Goal: Information Seeking & Learning: Learn about a topic

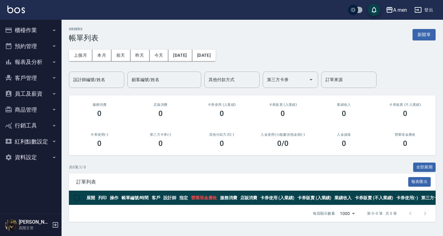
click at [29, 46] on button "預約管理" at bounding box center [30, 46] width 57 height 16
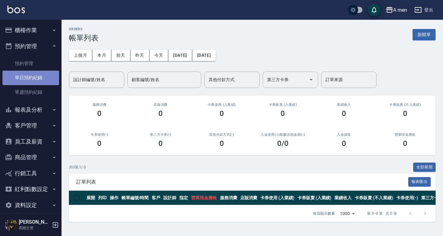
click at [31, 73] on link "單日預約紀錄" at bounding box center [30, 78] width 57 height 14
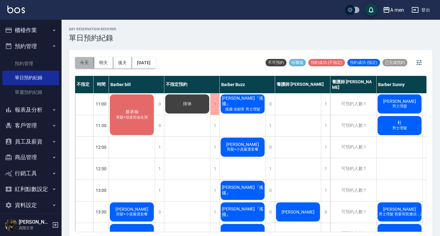
click at [79, 61] on button "今天" at bounding box center [84, 62] width 19 height 11
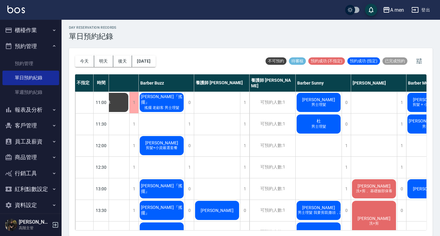
scroll to position [0, 82]
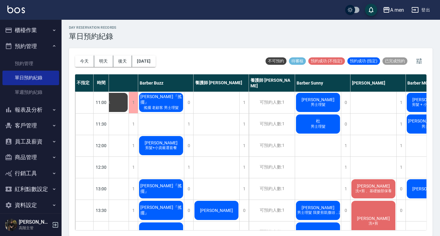
drag, startPoint x: 324, startPoint y: 230, endPoint x: 117, endPoint y: 4, distance: 306.0
click at [119, 11] on div "A men 登出 櫃檯作業 打帳單 帳單列表 營業儀表板 現金收支登錄 高階收支登錄 材料自購登錄 每日結帳 排班表 現場電腦打卡 掃碼打卡 預約管理 預約管…" at bounding box center [220, 116] width 440 height 237
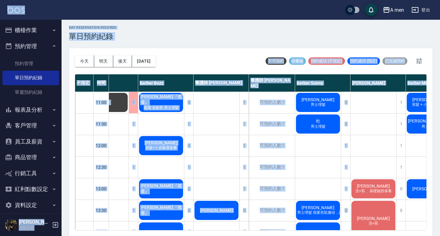
click at [139, 36] on div "day Reservation records 單日預約紀錄" at bounding box center [251, 33] width 364 height 15
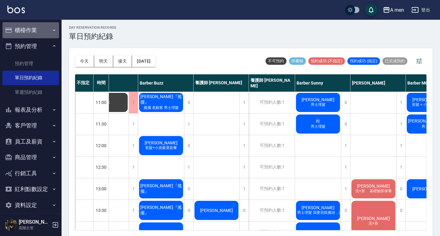
click at [42, 34] on button "櫃檯作業" at bounding box center [30, 30] width 57 height 16
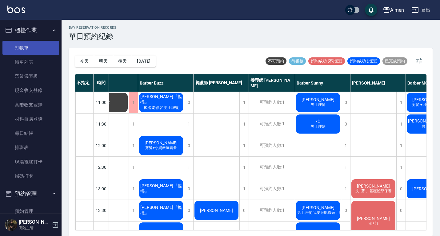
click at [45, 48] on link "打帳單" at bounding box center [30, 48] width 57 height 14
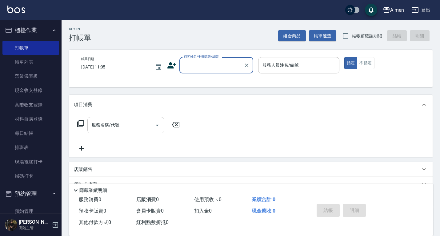
click at [149, 124] on input "服務名稱/代號" at bounding box center [121, 124] width 62 height 11
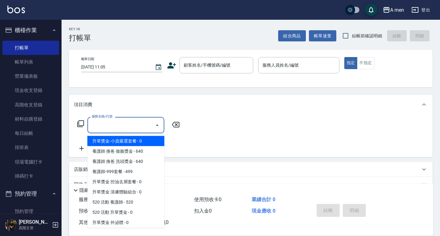
click at [127, 122] on input "服務名稱/代號" at bounding box center [121, 124] width 62 height 11
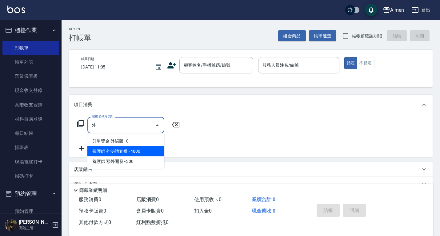
type input "外"
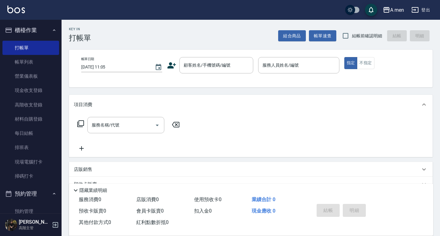
click at [190, 141] on div "服務名稱/代號 服務名稱/代號" at bounding box center [251, 135] width 364 height 42
click at [42, 34] on button "櫃檯作業" at bounding box center [30, 30] width 57 height 16
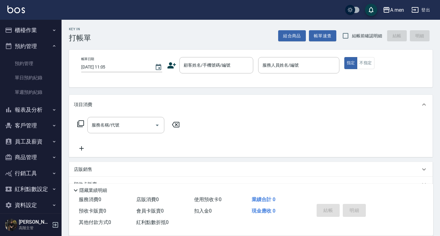
click at [38, 119] on button "客戶管理" at bounding box center [30, 125] width 57 height 16
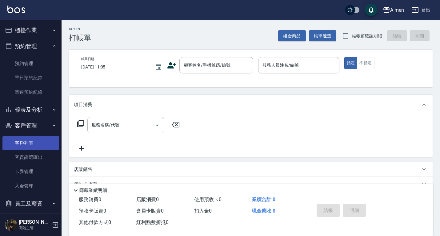
click at [39, 139] on link "客戶列表" at bounding box center [30, 143] width 57 height 14
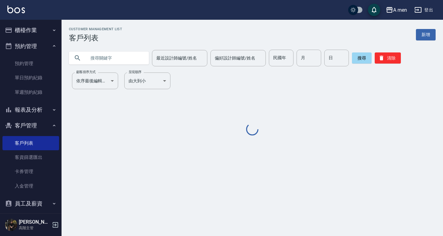
click at [118, 64] on input "text" at bounding box center [115, 58] width 58 height 17
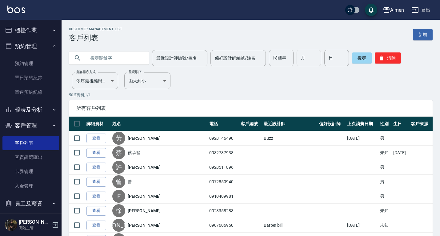
click at [117, 61] on input "text" at bounding box center [115, 58] width 58 height 17
type input "ㄙ"
type input "徐"
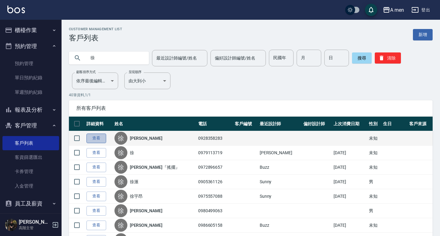
click at [97, 136] on link "查看" at bounding box center [97, 138] width 20 height 10
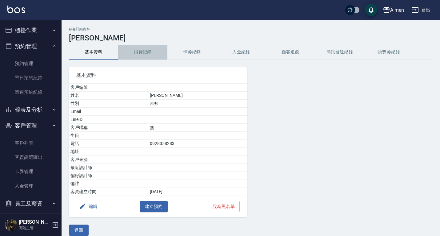
click at [148, 49] on button "消費記錄" at bounding box center [142, 52] width 49 height 15
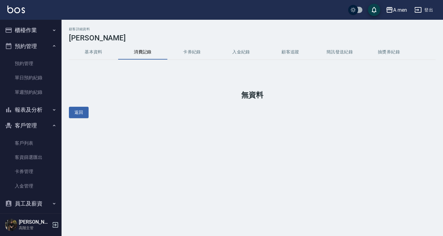
click at [196, 51] on button "卡券紀錄" at bounding box center [192, 52] width 49 height 15
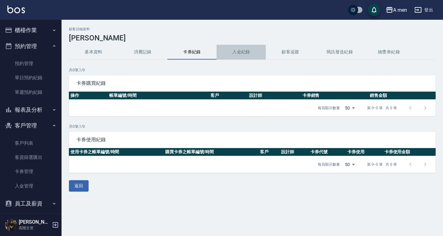
click at [245, 51] on button "入金紀錄" at bounding box center [241, 52] width 49 height 15
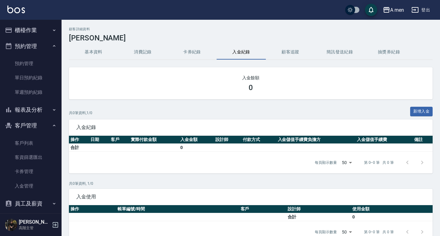
click at [91, 47] on button "基本資料" at bounding box center [93, 52] width 49 height 15
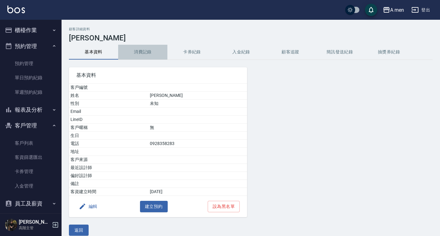
click at [139, 51] on button "消費記錄" at bounding box center [142, 52] width 49 height 15
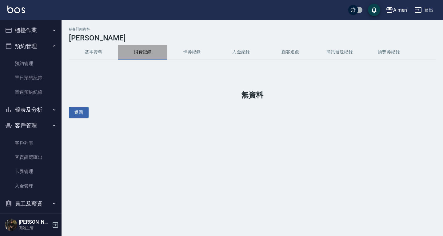
click at [139, 51] on button "消費記錄" at bounding box center [142, 52] width 49 height 15
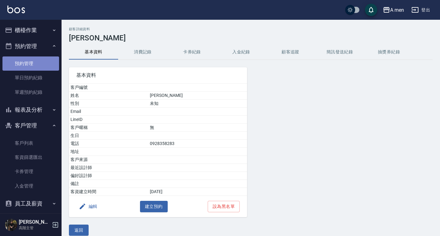
click at [32, 67] on link "預約管理" at bounding box center [30, 63] width 57 height 14
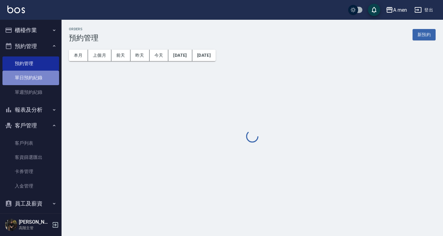
click at [34, 77] on link "單日預約紀錄" at bounding box center [30, 78] width 57 height 14
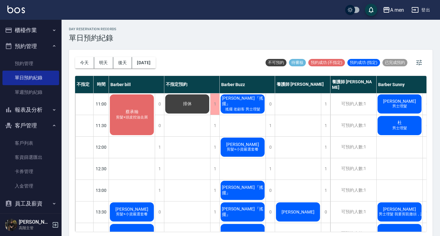
click at [32, 128] on button "客戶管理" at bounding box center [30, 125] width 57 height 16
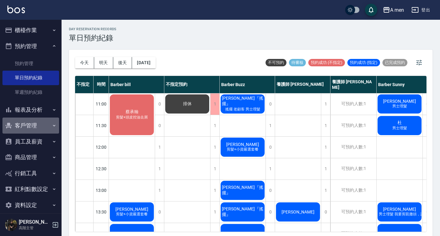
click at [32, 128] on button "客戶管理" at bounding box center [30, 125] width 57 height 16
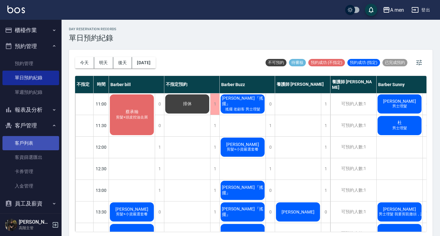
click at [41, 148] on link "客戶列表" at bounding box center [30, 143] width 57 height 14
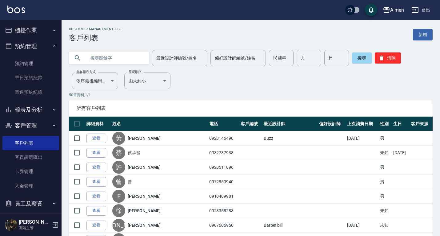
click at [135, 63] on input "text" at bounding box center [115, 58] width 58 height 17
click at [123, 58] on input "text" at bounding box center [115, 58] width 58 height 17
type input "徐"
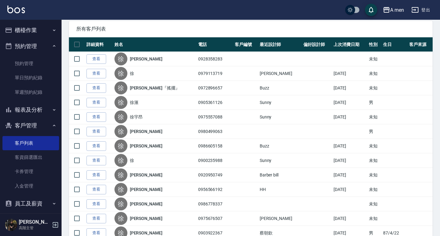
scroll to position [77, 0]
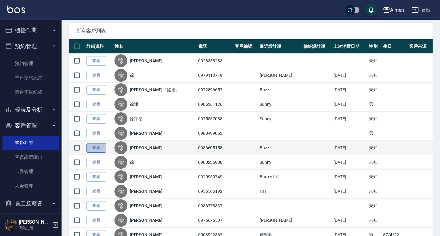
click at [98, 145] on link "查看" at bounding box center [97, 148] width 20 height 10
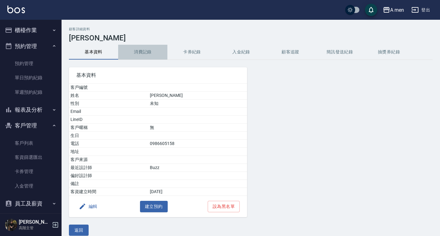
click at [145, 51] on button "消費記錄" at bounding box center [142, 52] width 49 height 15
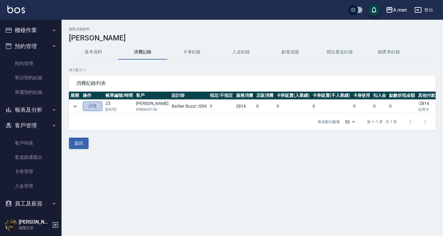
click at [100, 106] on link "詳情" at bounding box center [93, 106] width 20 height 10
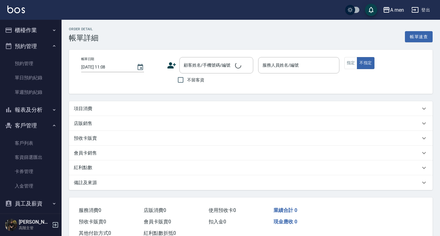
click at [106, 106] on div "項目消費" at bounding box center [247, 108] width 347 height 6
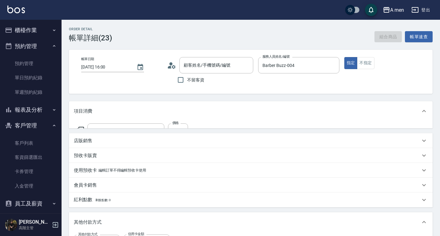
type input "2025/08/02 16:00"
type input "Barber Buzz-004"
type input "成功嶺227T101R3B2C-051"
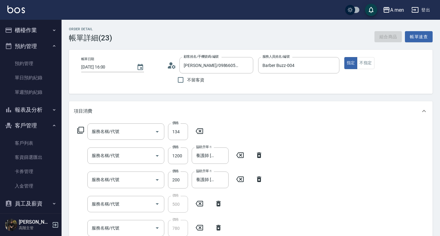
type input "徐先生/0986605158/null"
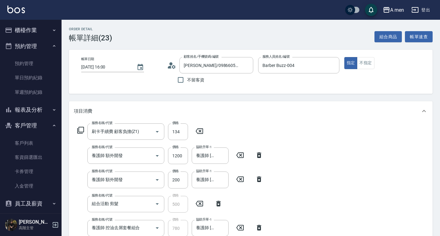
type input "刷卡手續費 顧客負擔(Z1)"
type input "養護師 額外開發"
type input "組合活動 剪髮"
type input "養護師 控油去屑套餐組合"
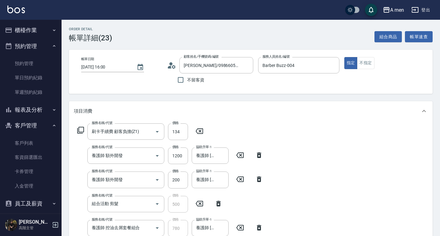
type input "升單獎金 控油去屑套餐"
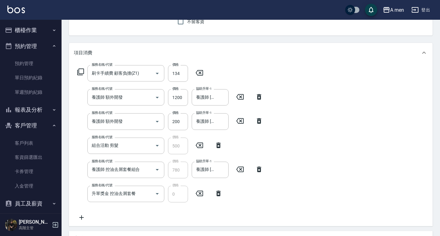
scroll to position [57, 0]
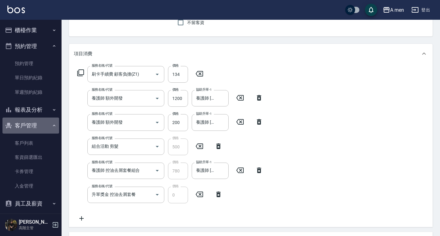
click at [36, 127] on button "客戶管理" at bounding box center [30, 125] width 57 height 16
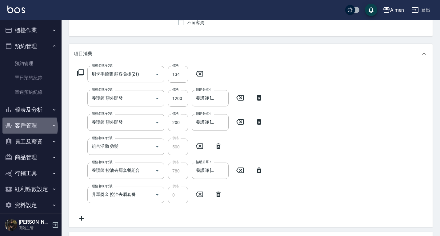
drag, startPoint x: 36, startPoint y: 127, endPoint x: 22, endPoint y: 127, distance: 14.2
click at [22, 127] on button "客戶管理" at bounding box center [30, 125] width 57 height 16
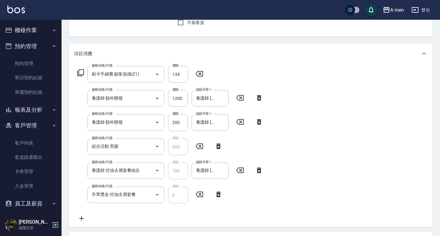
click at [22, 127] on button "客戶管理" at bounding box center [30, 125] width 57 height 16
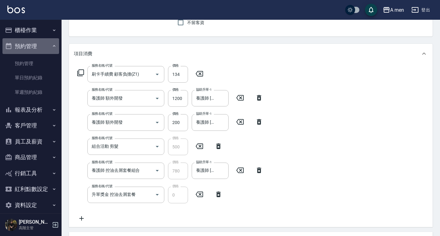
click at [44, 50] on button "預約管理" at bounding box center [30, 46] width 57 height 16
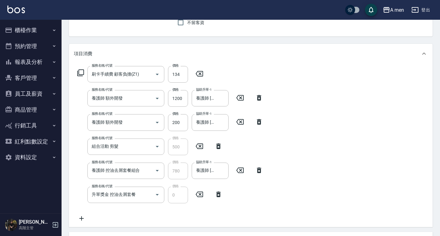
click at [45, 29] on button "櫃檯作業" at bounding box center [30, 30] width 57 height 16
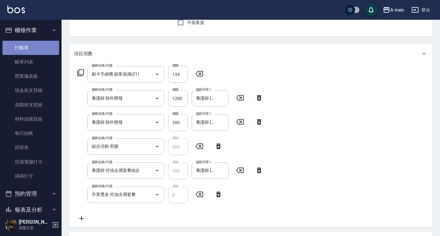
click at [42, 48] on link "打帳單" at bounding box center [30, 48] width 57 height 14
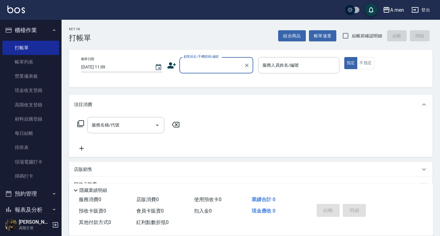
click at [45, 24] on button "櫃檯作業" at bounding box center [30, 30] width 57 height 16
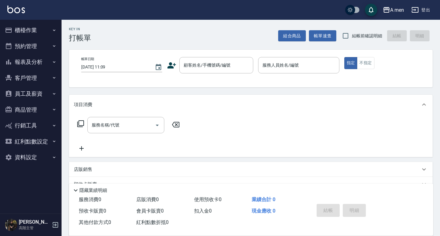
click at [32, 45] on button "預約管理" at bounding box center [30, 46] width 57 height 16
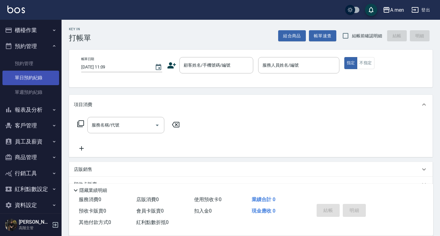
click at [30, 77] on link "單日預約紀錄" at bounding box center [30, 78] width 57 height 14
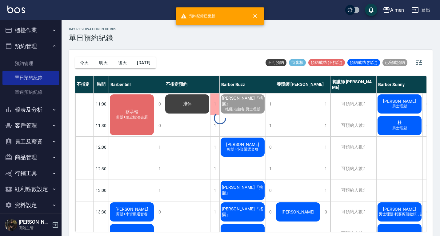
click at [84, 60] on div at bounding box center [220, 118] width 440 height 236
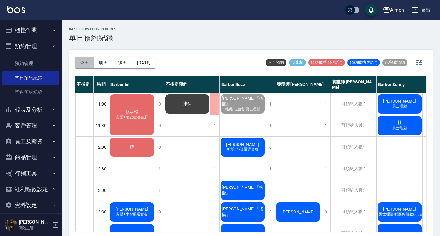
click at [84, 60] on button "今天" at bounding box center [84, 62] width 19 height 11
click at [195, 39] on div "day Reservation records 單日預約紀錄" at bounding box center [251, 34] width 364 height 15
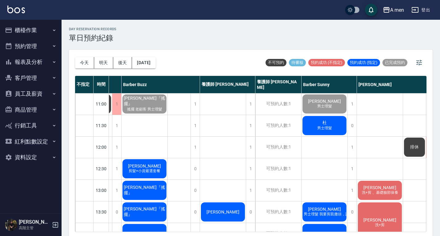
scroll to position [0, 212]
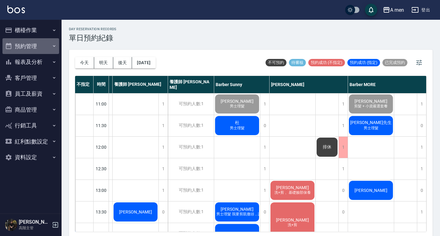
click at [37, 42] on button "預約管理" at bounding box center [30, 46] width 57 height 16
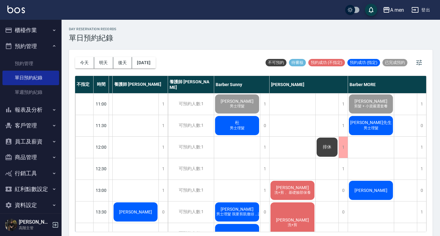
click at [149, 34] on div "day Reservation records 單日預約紀錄" at bounding box center [251, 34] width 364 height 15
click at [26, 102] on button "報表及分析" at bounding box center [30, 110] width 57 height 16
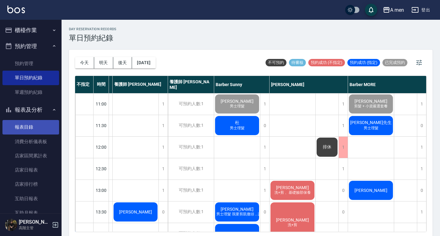
click at [33, 130] on link "報表目錄" at bounding box center [30, 127] width 57 height 14
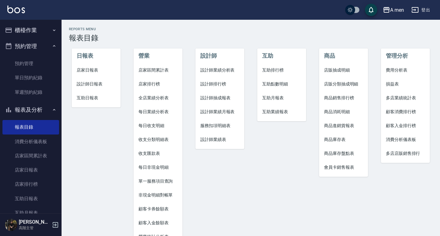
click at [163, 73] on span "店家區間累計表" at bounding box center [158, 70] width 39 height 6
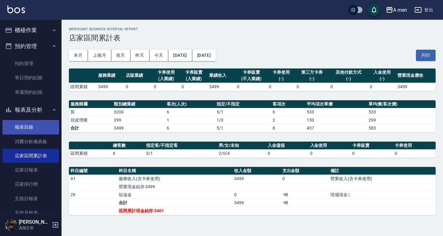
click at [39, 134] on link "報表目錄" at bounding box center [30, 127] width 57 height 14
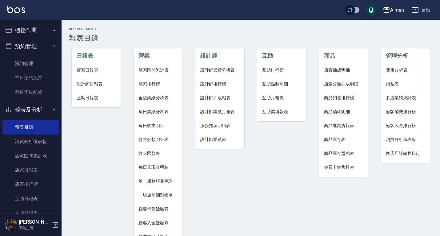
click at [158, 71] on span "店家區間累計表" at bounding box center [158, 70] width 39 height 6
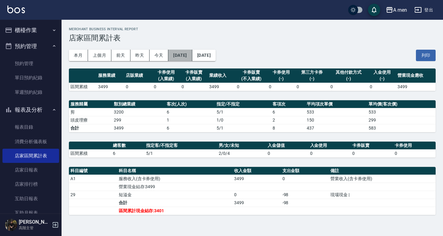
click at [185, 54] on button "[DATE]" at bounding box center [180, 55] width 24 height 11
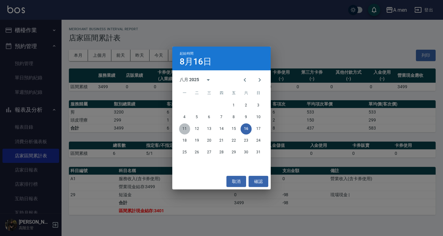
click at [187, 129] on button "11" at bounding box center [184, 128] width 11 height 11
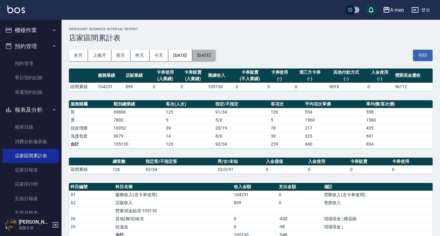
click at [216, 54] on button "[DATE]" at bounding box center [203, 55] width 23 height 11
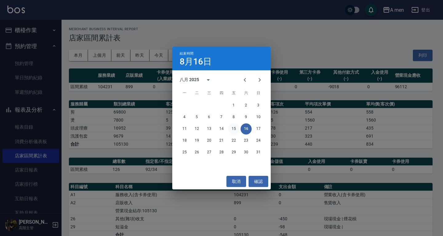
click at [232, 128] on button "15" at bounding box center [233, 128] width 11 height 11
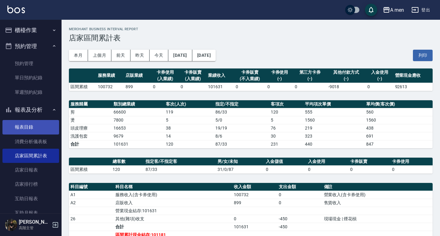
click at [33, 126] on link "報表目錄" at bounding box center [30, 127] width 57 height 14
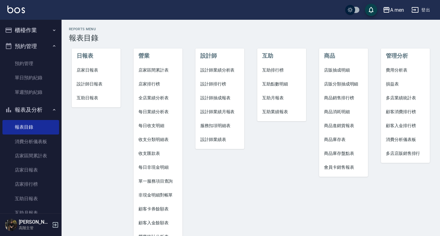
click at [393, 84] on span "損益表" at bounding box center [405, 84] width 39 height 6
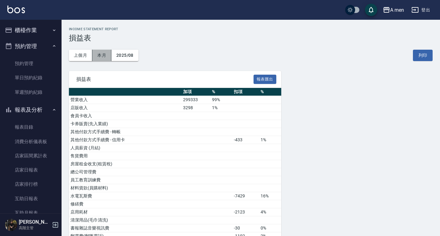
click at [107, 55] on button "本月" at bounding box center [101, 55] width 19 height 11
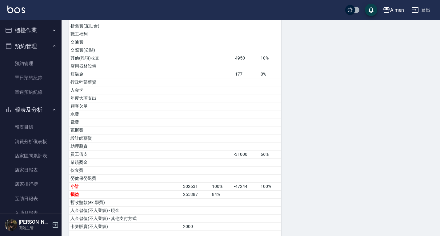
scroll to position [243, 0]
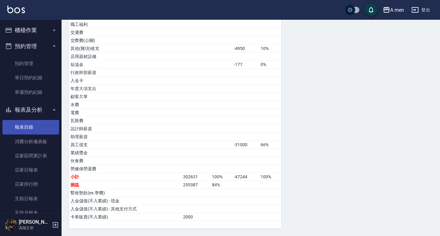
click at [32, 125] on link "報表目錄" at bounding box center [30, 127] width 57 height 14
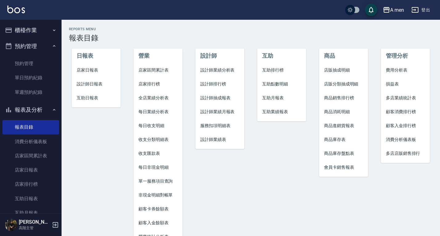
click at [152, 67] on span "店家區間累計表" at bounding box center [158, 70] width 39 height 6
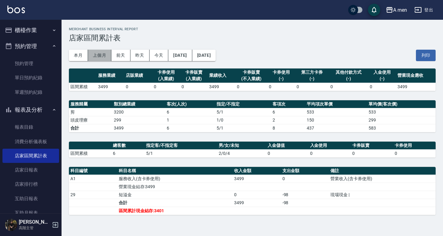
click at [99, 58] on button "上個月" at bounding box center [99, 55] width 23 height 11
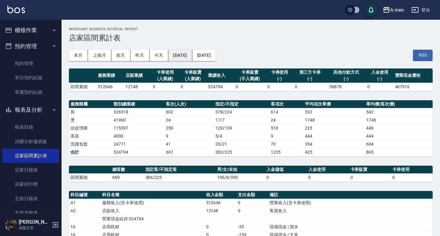
click at [190, 55] on button "[DATE]" at bounding box center [180, 55] width 24 height 11
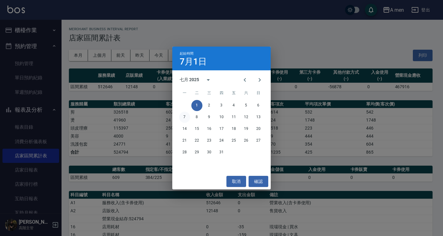
click at [187, 117] on button "7" at bounding box center [184, 116] width 11 height 11
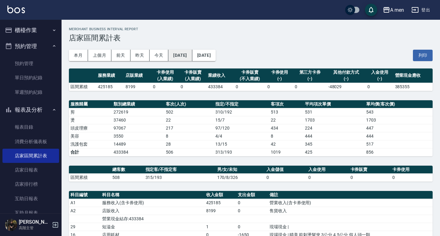
click at [179, 50] on button "[DATE]" at bounding box center [180, 55] width 24 height 11
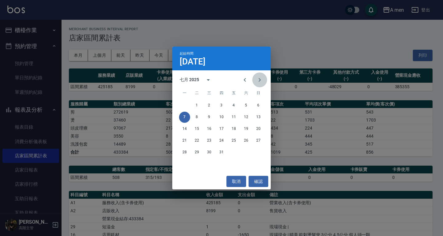
click at [261, 81] on icon "Next month" at bounding box center [259, 79] width 7 height 7
click at [185, 115] on button "4" at bounding box center [184, 116] width 11 height 11
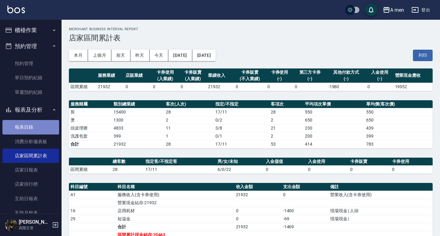
click at [44, 124] on link "報表目錄" at bounding box center [30, 127] width 57 height 14
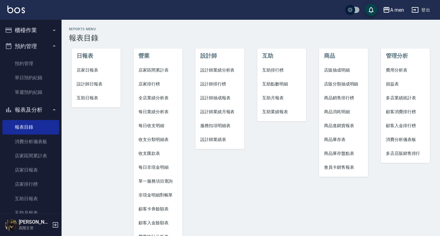
scroll to position [38, 0]
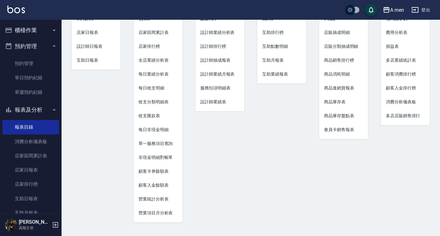
click at [151, 197] on span "營業統計分析表" at bounding box center [158, 199] width 39 height 6
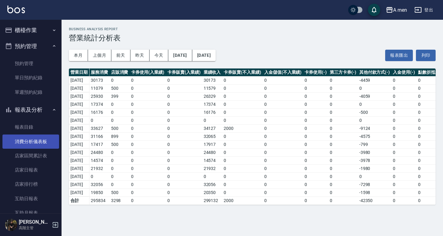
click at [34, 134] on link "消費分析儀表板" at bounding box center [30, 141] width 57 height 14
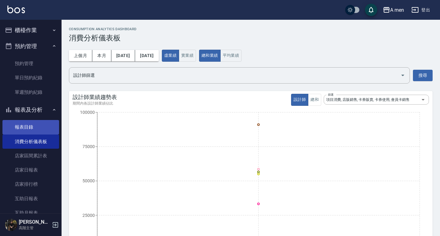
click at [35, 128] on link "報表目錄" at bounding box center [30, 127] width 57 height 14
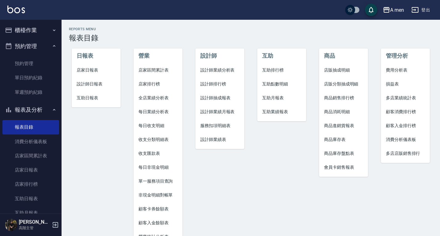
click at [393, 137] on span "消費分析儀表板" at bounding box center [405, 139] width 39 height 6
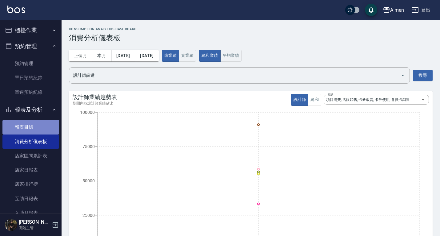
click at [37, 127] on link "報表目錄" at bounding box center [30, 127] width 57 height 14
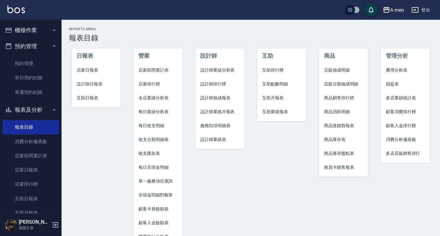
click at [152, 70] on span "店家區間累計表" at bounding box center [158, 70] width 39 height 6
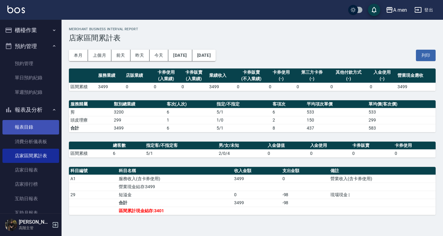
click at [40, 128] on link "報表目錄" at bounding box center [30, 127] width 57 height 14
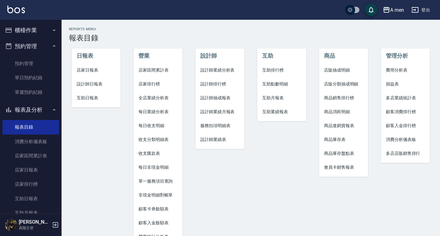
click at [150, 74] on li "店家區間累計表" at bounding box center [158, 70] width 49 height 14
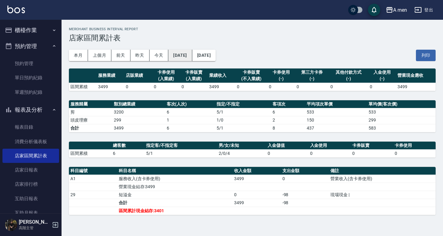
click at [192, 52] on button "[DATE]" at bounding box center [180, 55] width 24 height 11
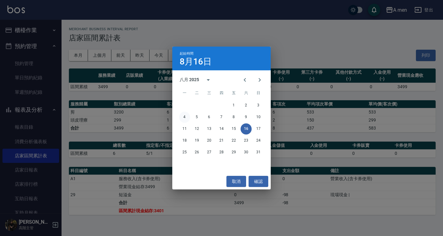
click at [186, 117] on button "4" at bounding box center [184, 116] width 11 height 11
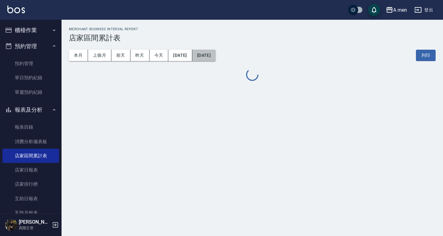
click at [216, 52] on button "[DATE]" at bounding box center [203, 55] width 23 height 11
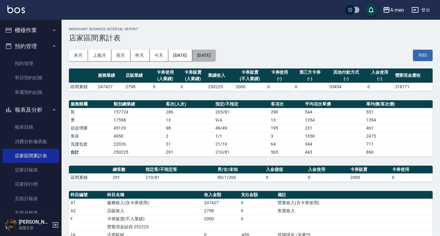
click at [216, 54] on button "[DATE]" at bounding box center [203, 55] width 23 height 11
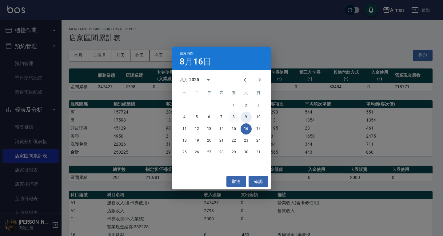
drag, startPoint x: 246, startPoint y: 116, endPoint x: 236, endPoint y: 115, distance: 10.6
click at [236, 115] on div "4 5 6 7 8 9 10" at bounding box center [221, 116] width 99 height 11
click at [236, 115] on button "8" at bounding box center [233, 116] width 11 height 11
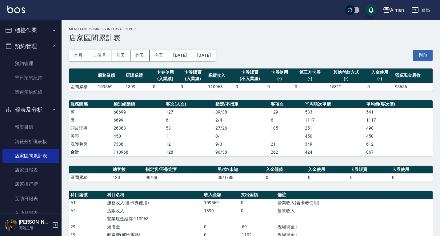
drag, startPoint x: 231, startPoint y: 56, endPoint x: 213, endPoint y: 49, distance: 19.2
click at [213, 49] on div "本月 上個月 前天 昨天 今天 2025/08/04 2025/08/08 列印" at bounding box center [251, 55] width 364 height 26
click at [216, 55] on button "2025/08/08" at bounding box center [203, 55] width 23 height 11
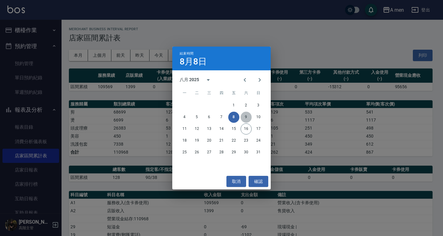
click at [245, 117] on button "9" at bounding box center [246, 116] width 11 height 11
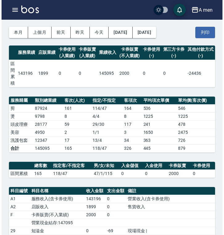
scroll to position [21, 0]
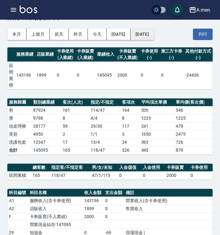
click at [154, 34] on button "2025/08/09" at bounding box center [142, 34] width 23 height 11
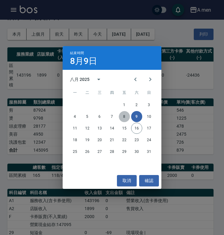
click at [123, 116] on button "8" at bounding box center [124, 116] width 11 height 11
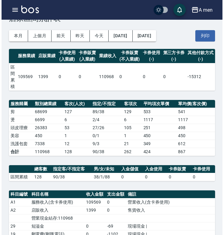
scroll to position [20, 0]
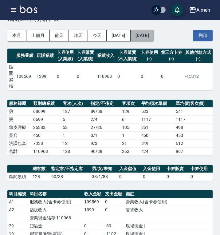
click at [154, 36] on button "2025/08/08" at bounding box center [142, 35] width 23 height 11
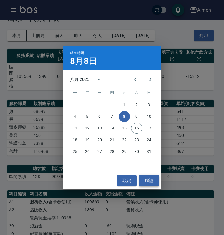
click at [149, 183] on button "確認" at bounding box center [149, 180] width 20 height 11
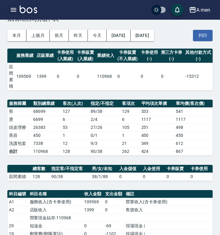
click at [13, 9] on icon "button" at bounding box center [13, 9] width 7 height 7
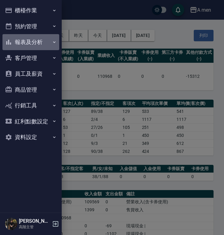
click at [37, 44] on button "報表及分析" at bounding box center [30, 42] width 57 height 16
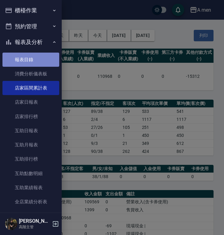
click at [37, 58] on link "報表目錄" at bounding box center [30, 60] width 57 height 14
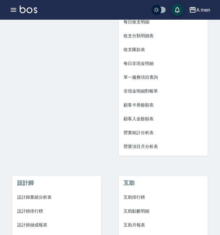
scroll to position [104, 0]
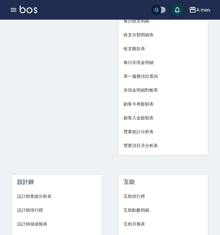
click at [46, 194] on span "設計師業績分析表" at bounding box center [56, 196] width 79 height 6
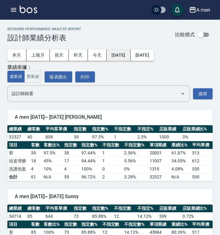
click at [120, 55] on button "2025/08/01" at bounding box center [119, 55] width 24 height 11
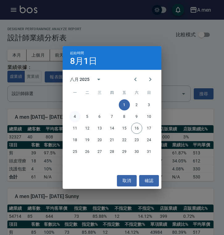
click at [76, 116] on button "4" at bounding box center [74, 116] width 11 height 11
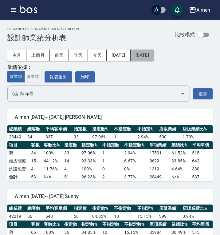
click at [154, 53] on button "[DATE]" at bounding box center [142, 55] width 23 height 11
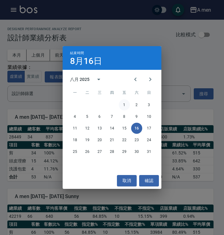
click at [126, 103] on button "1" at bounding box center [124, 104] width 11 height 11
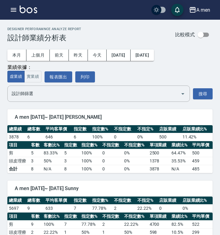
click at [154, 49] on div "本月 上個月 前天 昨天 今天 2025/08/01 2025/08/01" at bounding box center [80, 55] width 147 height 26
click at [154, 54] on button "2025/08/01" at bounding box center [142, 55] width 23 height 11
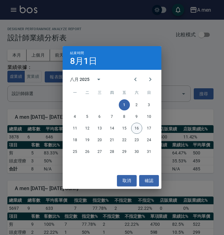
click at [136, 127] on button "16" at bounding box center [136, 128] width 11 height 11
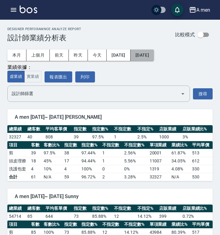
click at [148, 51] on button "[DATE]" at bounding box center [142, 55] width 23 height 11
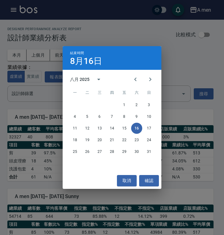
click at [128, 132] on div "11 12 13 14 15 16 17" at bounding box center [112, 128] width 99 height 11
click at [125, 127] on button "15" at bounding box center [124, 128] width 11 height 11
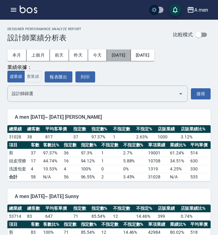
click at [126, 56] on button "2025/08/01" at bounding box center [119, 55] width 24 height 11
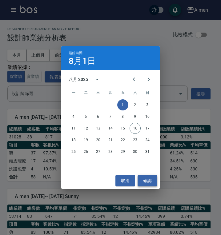
click at [147, 184] on button "確認" at bounding box center [148, 180] width 20 height 11
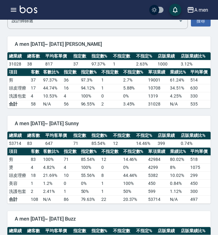
scroll to position [73, 0]
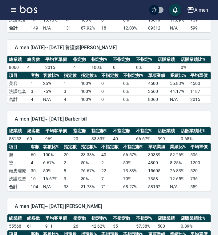
scroll to position [340, 0]
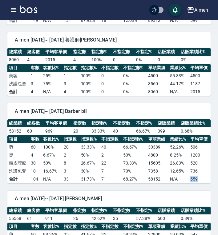
drag, startPoint x: 189, startPoint y: 181, endPoint x: 200, endPoint y: 178, distance: 11.1
click at [200, 178] on td "559" at bounding box center [200, 180] width 22 height 8
click at [187, 178] on td "N/A" at bounding box center [178, 180] width 20 height 8
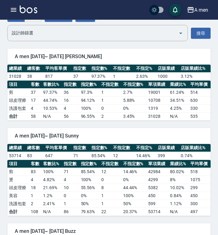
scroll to position [57, 0]
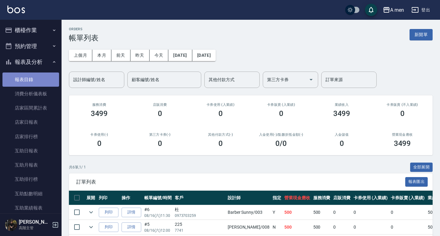
click at [43, 78] on link "報表目錄" at bounding box center [30, 79] width 57 height 14
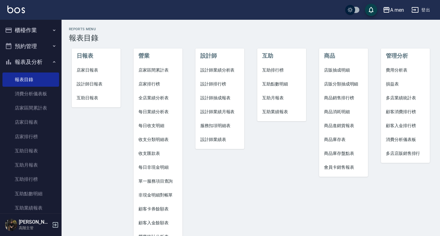
click at [151, 70] on span "店家區間累計表" at bounding box center [158, 70] width 39 height 6
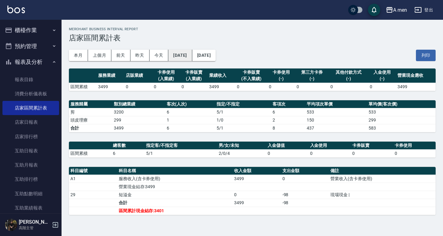
click at [191, 52] on button "[DATE]" at bounding box center [180, 55] width 24 height 11
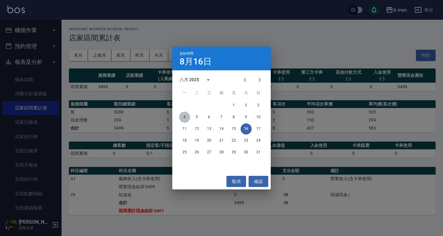
click at [185, 117] on button "4" at bounding box center [184, 116] width 11 height 11
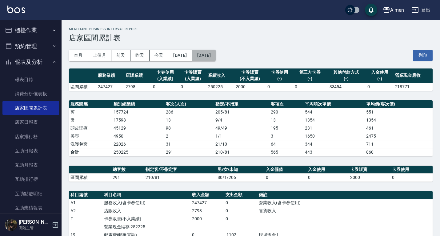
click at [216, 53] on button "2025/08/16" at bounding box center [203, 55] width 23 height 11
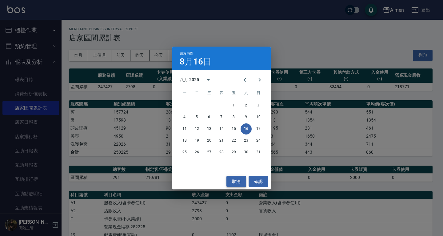
click at [239, 181] on button "取消" at bounding box center [237, 181] width 20 height 11
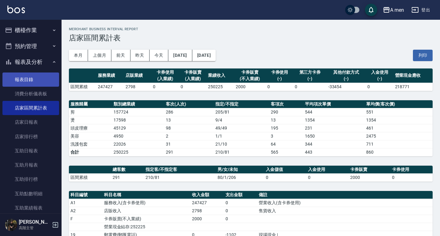
click at [23, 75] on link "報表目錄" at bounding box center [30, 79] width 57 height 14
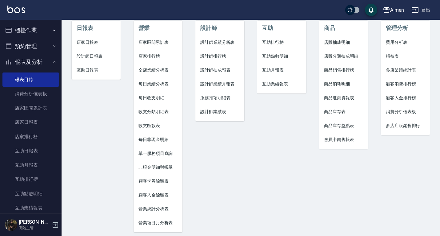
scroll to position [38, 0]
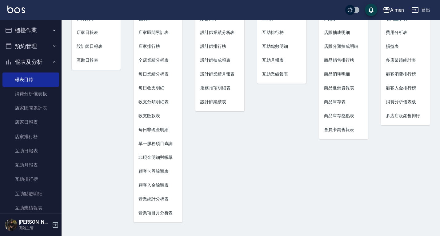
click at [164, 200] on span "營業統計分析表" at bounding box center [158, 199] width 39 height 6
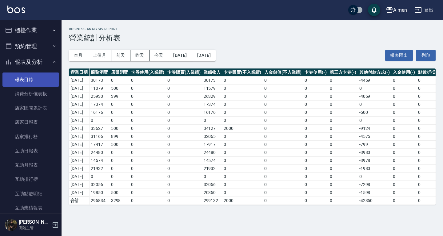
click at [30, 76] on link "報表目錄" at bounding box center [30, 79] width 57 height 14
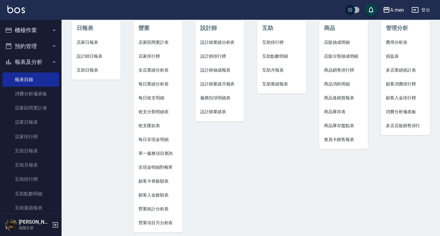
scroll to position [29, 0]
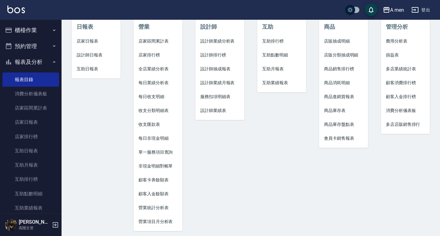
click at [399, 54] on span "損益表" at bounding box center [405, 55] width 39 height 6
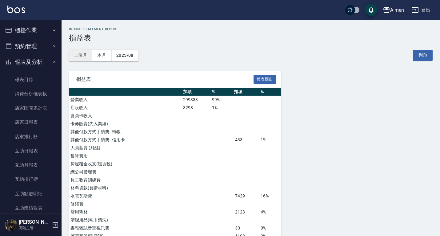
click at [81, 53] on button "上個月" at bounding box center [80, 55] width 23 height 11
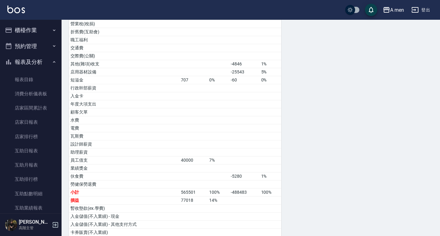
scroll to position [228, 0]
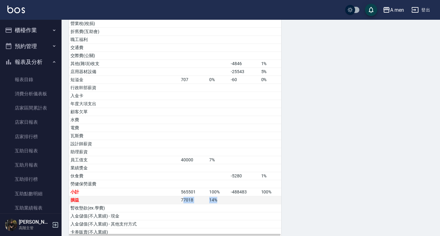
drag, startPoint x: 184, startPoint y: 200, endPoint x: 219, endPoint y: 202, distance: 34.9
click at [219, 202] on tr "損益 77018 14 %" at bounding box center [175, 200] width 212 height 8
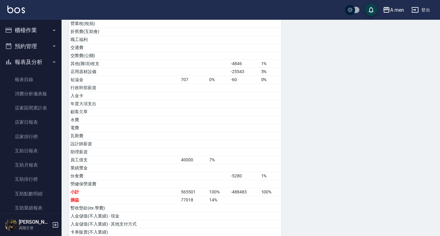
click at [315, 174] on div "損益表 報表匯出 加項 % 扣項 % 營業收入 512646 91% 店販收入 12148 2% 會員卡收入 卡券販賣(先入業績) 其他付款方式手續費 - 轉…" at bounding box center [251, 43] width 364 height 401
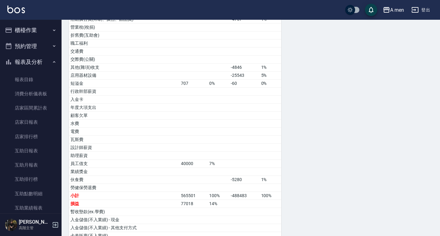
scroll to position [225, 0]
click at [359, 109] on div "損益表 報表匯出 加項 % 扣項 % 營業收入 512646 91% 店販收入 12148 2% 會員卡收入 卡券販賣(先入業績) 其他付款方式手續費 - 轉…" at bounding box center [251, 46] width 364 height 401
drag, startPoint x: 183, startPoint y: 203, endPoint x: 199, endPoint y: 202, distance: 15.8
click at [199, 202] on td "77018" at bounding box center [194, 203] width 28 height 8
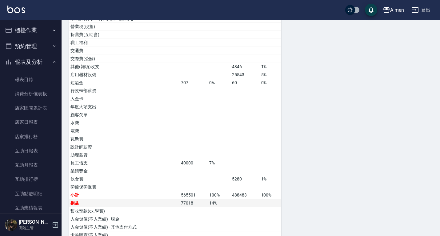
click at [199, 202] on td "77018" at bounding box center [194, 203] width 28 height 8
drag, startPoint x: 210, startPoint y: 203, endPoint x: 220, endPoint y: 204, distance: 9.3
click at [220, 204] on td "14 %" at bounding box center [219, 203] width 22 height 8
click at [368, 184] on div "損益表 報表匯出 加項 % 扣項 % 營業收入 512646 91% 店販收入 12148 2% 會員卡收入 卡券販賣(先入業績) 其他付款方式手續費 - 轉…" at bounding box center [251, 46] width 364 height 401
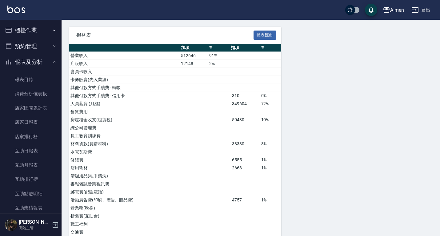
scroll to position [45, 0]
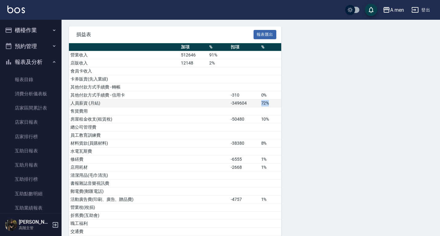
drag, startPoint x: 262, startPoint y: 103, endPoint x: 272, endPoint y: 104, distance: 10.2
click at [272, 104] on td "72%" at bounding box center [271, 103] width 22 height 8
click at [309, 101] on div "損益表 報表匯出 加項 % 扣項 % 營業收入 512646 91% 店販收入 12148 2% 會員卡收入 卡券販賣(先入業績) 其他付款方式手續費 - 轉…" at bounding box center [251, 226] width 364 height 401
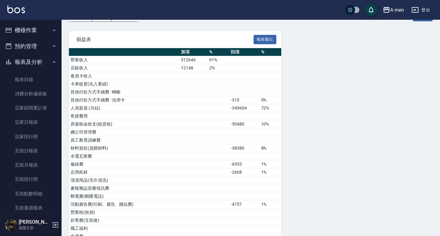
scroll to position [40, 0]
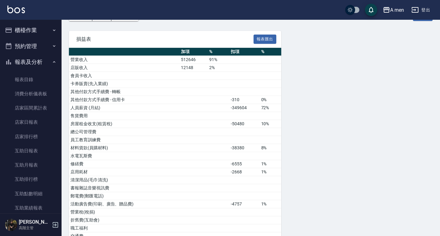
drag, startPoint x: 442, startPoint y: 92, endPoint x: 426, endPoint y: 54, distance: 40.8
click at [426, 54] on div "損益表 報表匯出 加項 % 扣項 % 營業收入 512646 91% 店販收入 12148 2% 會員卡收入 卡券販賣(先入業績) 其他付款方式手續費 - 轉…" at bounding box center [251, 231] width 364 height 401
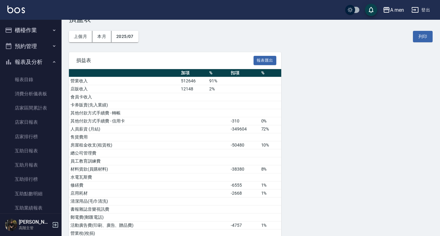
scroll to position [17, 0]
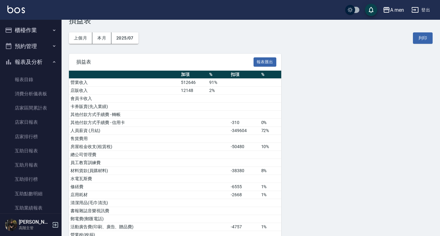
click at [26, 77] on link "報表目錄" at bounding box center [30, 79] width 57 height 14
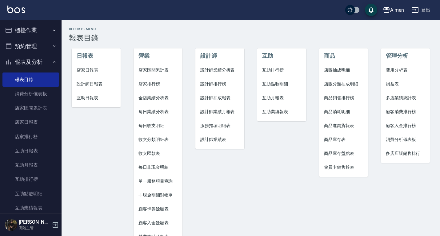
click at [154, 70] on span "店家區間累計表" at bounding box center [158, 70] width 39 height 6
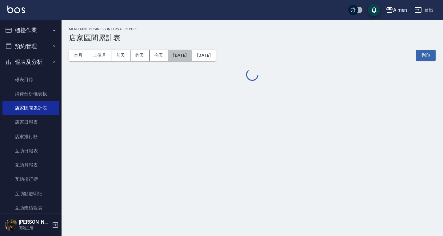
click at [180, 53] on button "[DATE]" at bounding box center [180, 55] width 24 height 11
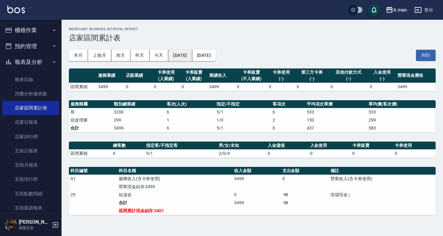
click at [186, 55] on button "[DATE]" at bounding box center [180, 55] width 24 height 11
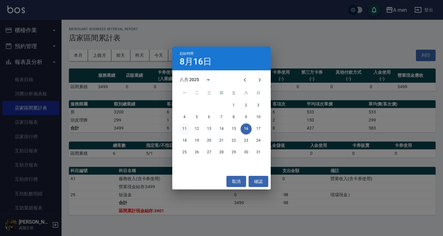
click at [185, 127] on button "11" at bounding box center [184, 128] width 11 height 11
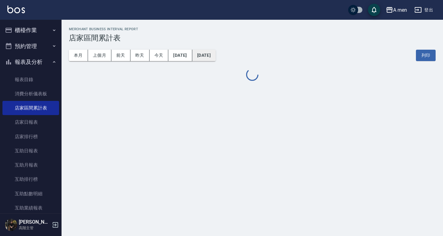
click at [216, 57] on button "[DATE]" at bounding box center [203, 55] width 23 height 11
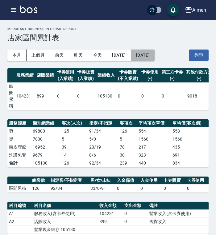
click at [154, 53] on button "[DATE]" at bounding box center [142, 55] width 23 height 11
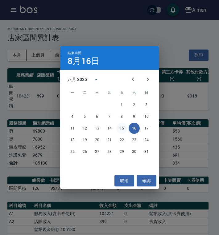
click at [121, 131] on button "15" at bounding box center [121, 128] width 11 height 11
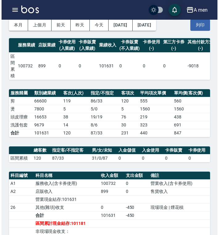
scroll to position [30, 0]
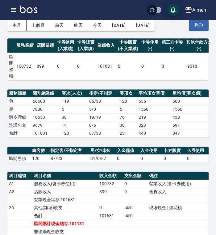
click at [76, 67] on td "0" at bounding box center [85, 66] width 20 height 27
click at [14, 7] on icon "button" at bounding box center [13, 9] width 7 height 7
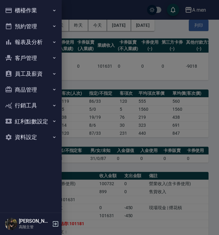
click at [26, 39] on button "報表及分析" at bounding box center [30, 42] width 57 height 16
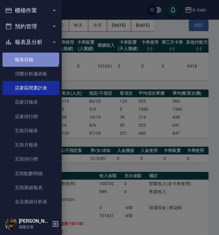
click at [30, 55] on link "報表目錄" at bounding box center [30, 60] width 57 height 14
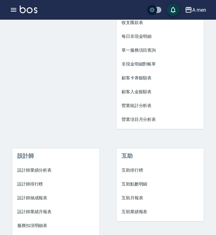
scroll to position [152, 0]
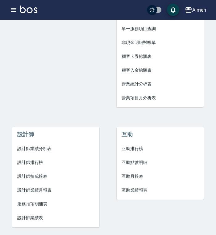
click at [51, 150] on span "設計師業績分析表" at bounding box center [55, 149] width 77 height 6
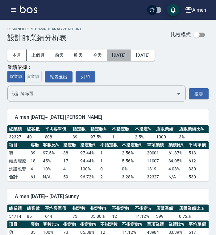
click at [123, 57] on button "2025/08/01" at bounding box center [119, 55] width 24 height 11
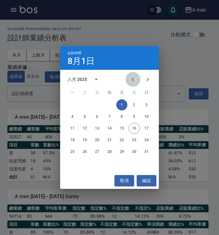
click at [132, 80] on icon "Previous month" at bounding box center [132, 80] width 2 height 4
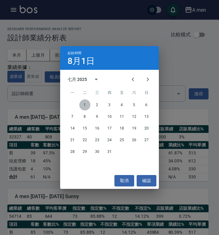
click at [81, 103] on button "1" at bounding box center [84, 104] width 11 height 11
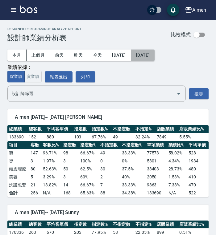
click at [154, 57] on button "[DATE]" at bounding box center [142, 55] width 23 height 11
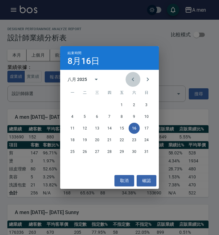
click at [130, 77] on icon "Previous month" at bounding box center [132, 79] width 7 height 7
click at [85, 128] on button "15" at bounding box center [84, 128] width 11 height 11
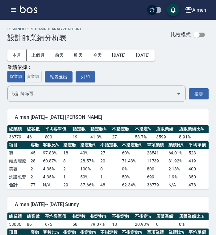
click at [111, 77] on div "本月 上個月 前天 昨天 今天 2025/07/01 2025/07/15 業績依據： 虛業績 實業績 報表匯出 列印" at bounding box center [107, 62] width 201 height 40
click at [154, 59] on button "2025/07/15" at bounding box center [142, 55] width 23 height 11
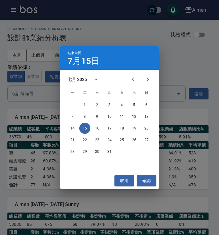
click at [158, 59] on div "結束時間 7月15日" at bounding box center [109, 58] width 99 height 24
click at [142, 181] on button "確認" at bounding box center [146, 180] width 20 height 11
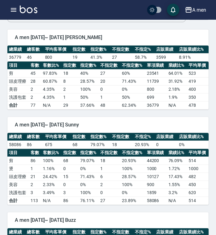
scroll to position [80, 0]
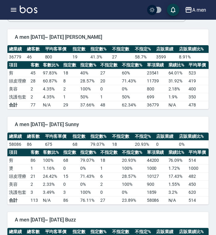
click at [35, 92] on td "2" at bounding box center [35, 89] width 12 height 8
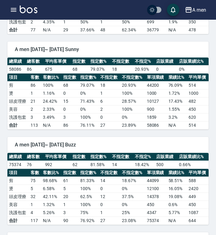
scroll to position [161, 0]
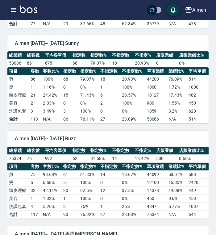
drag, startPoint x: 215, startPoint y: 83, endPoint x: 213, endPoint y: 72, distance: 11.6
click at [213, 72] on div "A men 2025-07-01 - 2025-07-15 設計師業績分析表 列印時間： 2025-08-16-12:42 Designer Perforam…" at bounding box center [108, 145] width 216 height 574
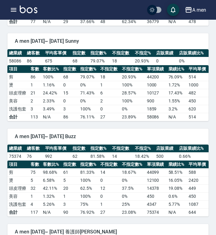
scroll to position [171, 0]
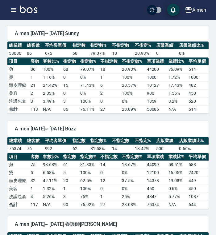
drag, startPoint x: 216, startPoint y: 83, endPoint x: 210, endPoint y: 123, distance: 40.8
click at [210, 123] on div "A men 2025-07-01 - 2025-07-15 設計師業績分析表 列印時間： 2025-08-16-12:42 Designer Perforam…" at bounding box center [108, 135] width 216 height 574
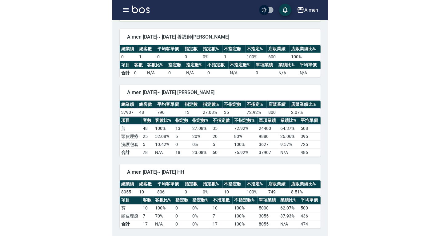
scroll to position [344, 0]
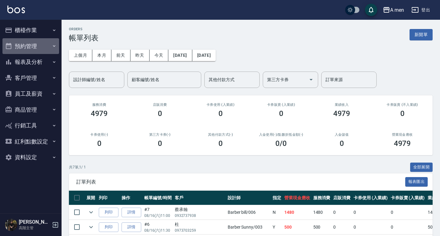
click at [33, 44] on button "預約管理" at bounding box center [30, 46] width 57 height 16
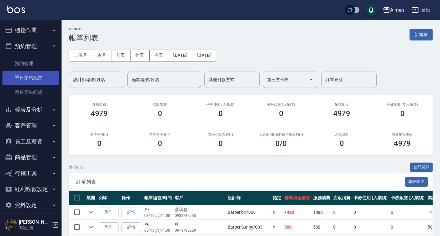
click at [38, 76] on link "單日預約紀錄" at bounding box center [30, 78] width 57 height 14
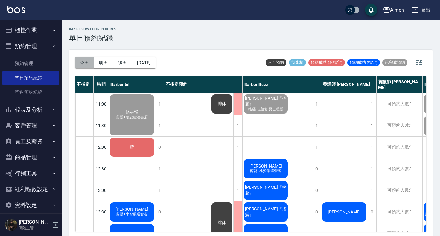
click at [85, 62] on button "今天" at bounding box center [84, 62] width 19 height 11
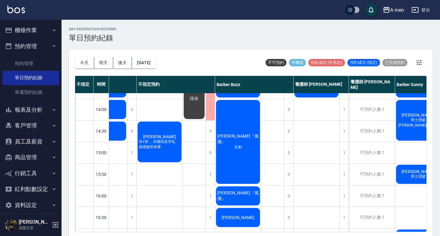
scroll to position [124, 24]
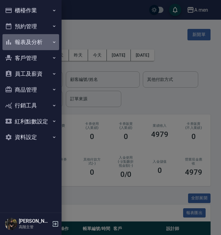
click at [33, 38] on button "報表及分析" at bounding box center [30, 42] width 57 height 16
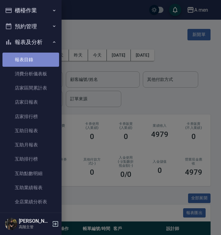
click at [38, 60] on link "報表目錄" at bounding box center [30, 60] width 57 height 14
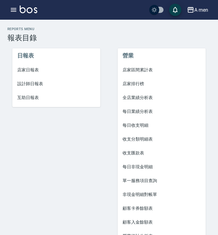
click at [148, 68] on span "店家區間累計表" at bounding box center [162, 70] width 78 height 6
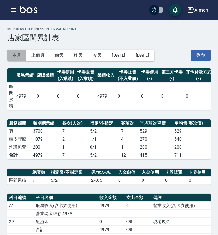
click at [22, 54] on button "本月" at bounding box center [16, 55] width 19 height 11
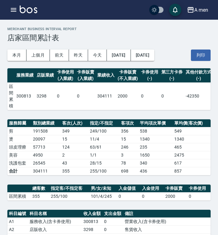
click at [96, 96] on td "304111" at bounding box center [106, 96] width 20 height 27
drag, startPoint x: 98, startPoint y: 96, endPoint x: 113, endPoint y: 95, distance: 15.1
click at [113, 95] on td "304111" at bounding box center [106, 96] width 20 height 27
drag, startPoint x: 113, startPoint y: 95, endPoint x: 103, endPoint y: 106, distance: 14.8
click at [103, 106] on td "304111" at bounding box center [106, 96] width 20 height 27
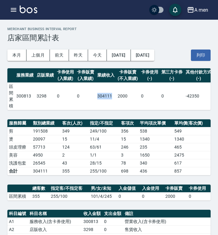
click at [103, 106] on td "304111" at bounding box center [106, 96] width 20 height 27
click at [103, 119] on div "服務業績 店販業績 卡券使用 (入業績) 卡券販賣 (入業績) 業績收入 卡券販賣 (不入業績) 卡券使用 (-) 第三方卡券 (-) 其他付款方式 (-) …" at bounding box center [108, 219] width 203 height 302
click at [16, 55] on button "本月" at bounding box center [16, 55] width 19 height 11
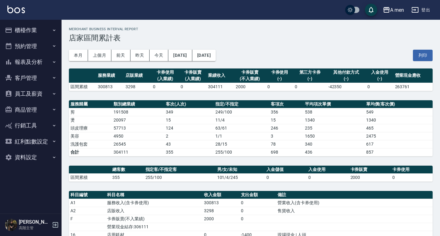
click at [202, 35] on h3 "店家區間累計表" at bounding box center [251, 38] width 364 height 9
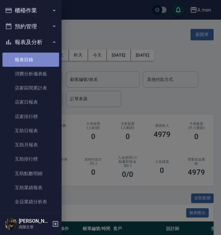
click at [36, 61] on link "報表目錄" at bounding box center [30, 60] width 57 height 14
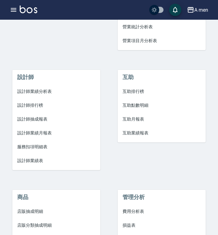
scroll to position [208, 0]
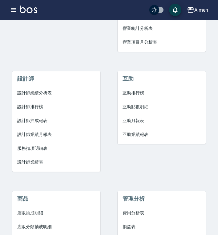
click at [139, 106] on span "互助點數明細" at bounding box center [162, 107] width 78 height 6
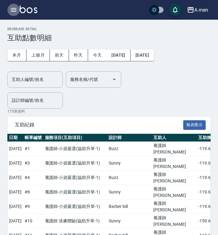
click at [12, 10] on icon "button" at bounding box center [13, 9] width 7 height 7
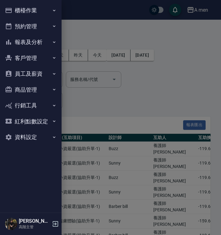
click at [37, 46] on button "報表及分析" at bounding box center [30, 42] width 57 height 16
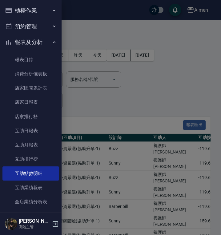
click at [133, 88] on div at bounding box center [110, 117] width 221 height 235
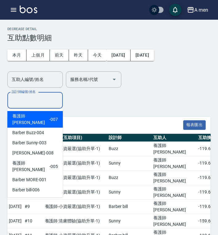
click at [55, 95] on input "設計師編號/姓名" at bounding box center [35, 100] width 50 height 11
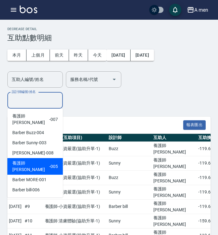
click at [40, 158] on div "養護師 [PERSON_NAME] -005" at bounding box center [34, 166] width 55 height 17
type input "養護師 [PERSON_NAME]-005"
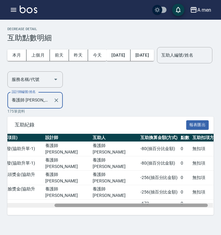
scroll to position [0, 71]
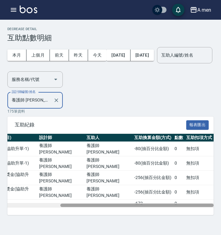
drag, startPoint x: 129, startPoint y: 181, endPoint x: 195, endPoint y: 185, distance: 65.7
click at [195, 185] on div "日期 帳單編號 服務項目(互助項目) 設計師 互助人 互助換算金額(方式) 點數 互助扣項方式 [DATE] # 9 養護師 額外開發 ( 協助升單-1 ) …" at bounding box center [110, 174] width 206 height 81
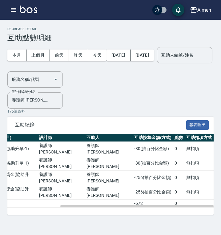
click at [204, 87] on div "本月 上個月 [DATE] [DATE] [DATE] [DATE] [DATE] 互助人編號/姓名 互助人編號/姓名 服務名稱/代號 服務名稱/代號" at bounding box center [110, 65] width 206 height 46
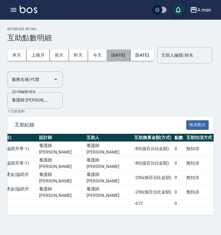
click at [123, 52] on button "[DATE]" at bounding box center [119, 55] width 24 height 11
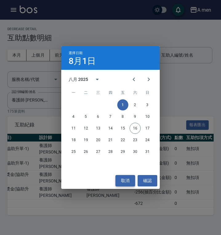
click at [127, 180] on button "取消" at bounding box center [125, 180] width 20 height 11
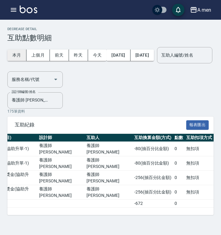
click at [15, 53] on button "本月" at bounding box center [16, 55] width 19 height 11
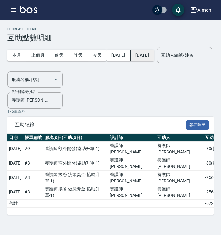
click at [154, 52] on button "2025/08/31" at bounding box center [142, 55] width 23 height 11
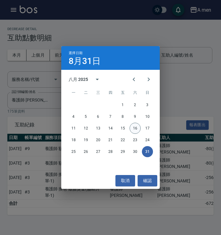
click at [133, 125] on button "16" at bounding box center [135, 128] width 11 height 11
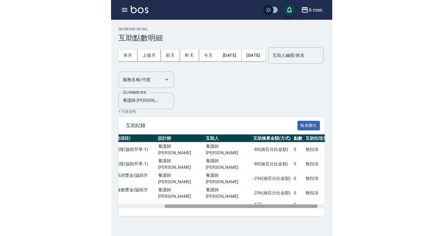
scroll to position [0, 71]
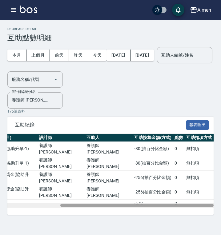
drag, startPoint x: 149, startPoint y: 179, endPoint x: 203, endPoint y: 186, distance: 54.7
click at [203, 186] on div "日期 帳單編號 服務項目(互助項目) 設計師 互助人 互助換算金額(方式) 點數 互助扣項方式 2025/08/07 # 9 養護師 額外開發 ( 協助升單-…" at bounding box center [110, 174] width 206 height 81
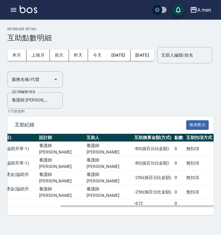
click at [208, 79] on div "本月 上個月 前天 昨天 今天 2025/08/01 2025/08/16 互助人編號/姓名 互助人編號/姓名 服務名稱/代號 服務名稱/代號" at bounding box center [110, 65] width 206 height 46
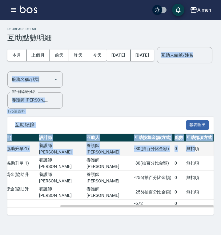
drag, startPoint x: 204, startPoint y: 101, endPoint x: 190, endPoint y: 148, distance: 49.8
click at [190, 148] on div "Decrease Detail 互助點數明細 本月 上個月 前天 昨天 今天 2025/08/01 2025/08/16 互助人編號/姓名 互助人編號/姓名 …" at bounding box center [110, 121] width 221 height 188
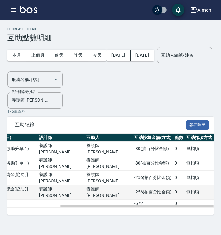
click at [190, 185] on td "無扣項" at bounding box center [199, 192] width 29 height 14
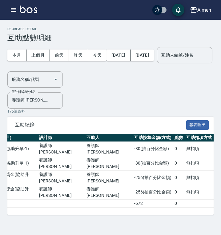
click at [181, 92] on div "本月 上個月 前天 昨天 今天 2025/08/01 2025/08/16 互助人編號/姓名 互助人編號/姓名 服務名稱/代號 服務名稱/代號 設計師編號/姓…" at bounding box center [110, 75] width 206 height 67
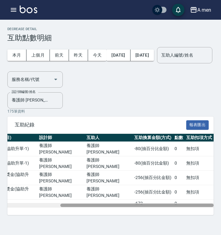
drag, startPoint x: 152, startPoint y: 180, endPoint x: 166, endPoint y: 179, distance: 13.9
click at [166, 204] on div at bounding box center [136, 205] width 153 height 3
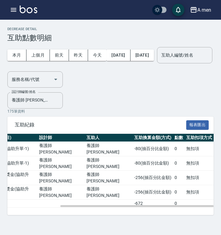
click at [186, 88] on div "本月 上個月 前天 昨天 今天 2025/08/01 2025/08/16 互助人編號/姓名 互助人編號/姓名 服務名稱/代號 服務名稱/代號 設計師編號/姓…" at bounding box center [110, 75] width 206 height 67
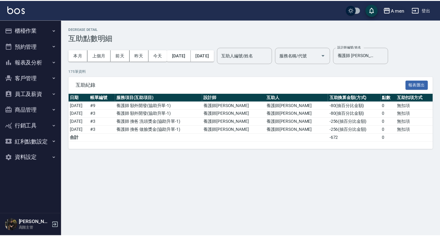
scroll to position [0, 0]
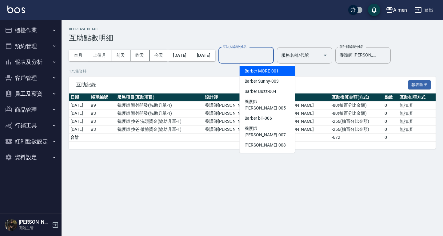
click at [221, 59] on input "互助人編號/姓名" at bounding box center [246, 55] width 50 height 11
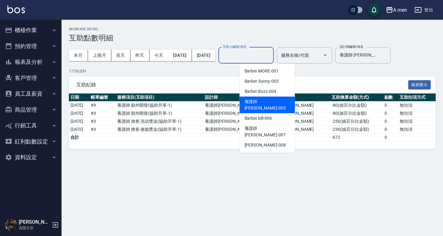
click at [221, 103] on span "養護師 小蔡 -005" at bounding box center [268, 104] width 46 height 13
type input "養護師 小蔡-005"
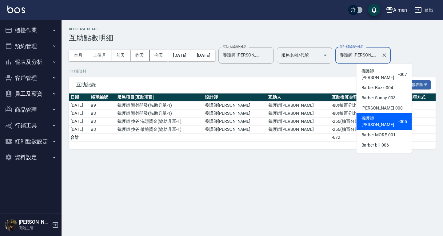
drag, startPoint x: 384, startPoint y: 52, endPoint x: 395, endPoint y: 56, distance: 12.1
click at [221, 56] on input "養護師 小蔡-005" at bounding box center [358, 55] width 41 height 11
click at [221, 56] on icon "Clear" at bounding box center [385, 55] width 6 height 6
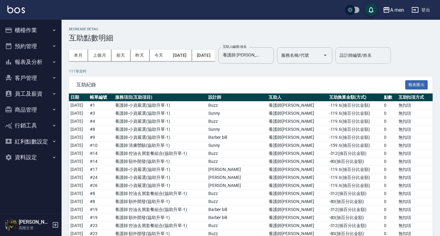
click at [221, 77] on div "互助紀錄 報表匯出" at bounding box center [251, 84] width 364 height 17
click at [98, 56] on button "上個月" at bounding box center [99, 55] width 23 height 11
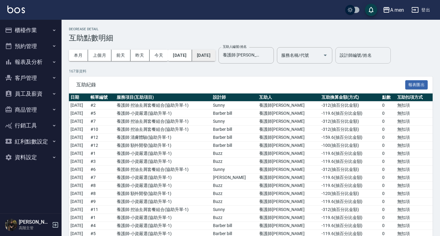
click at [216, 54] on button "2025/07/31" at bounding box center [203, 55] width 23 height 11
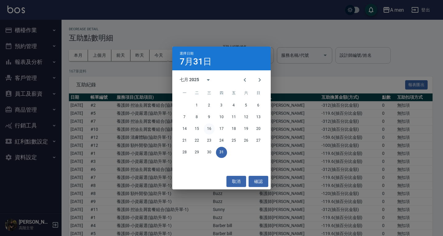
click at [204, 127] on button "16" at bounding box center [209, 128] width 11 height 11
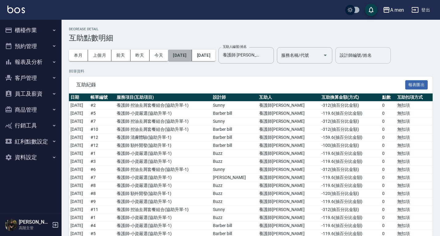
click at [185, 58] on button "2025/07/01" at bounding box center [180, 55] width 24 height 11
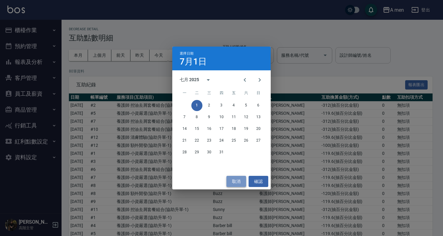
click at [221, 180] on button "取消" at bounding box center [237, 181] width 20 height 11
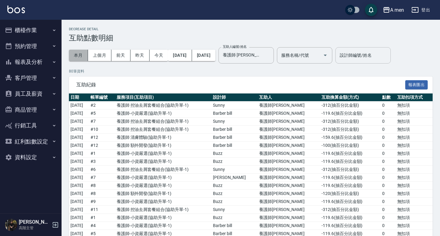
click at [85, 57] on button "本月" at bounding box center [78, 55] width 19 height 11
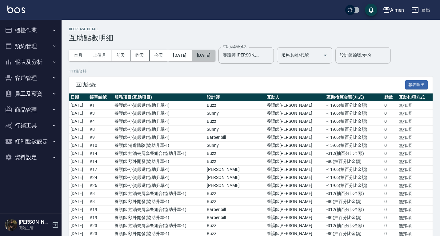
click at [216, 52] on button "2025/08/31" at bounding box center [203, 55] width 23 height 11
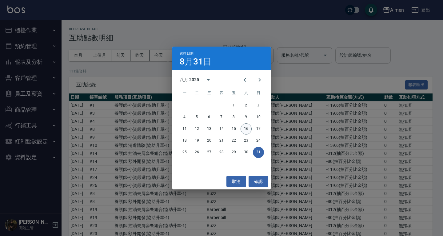
click at [221, 129] on button "16" at bounding box center [246, 128] width 11 height 11
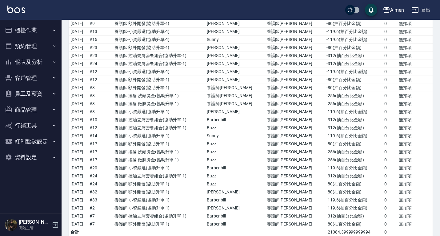
scroll to position [777, 0]
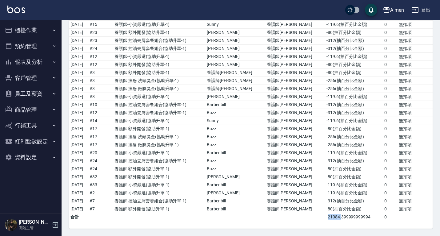
drag, startPoint x: 314, startPoint y: 215, endPoint x: 326, endPoint y: 219, distance: 13.2
click at [221, 219] on td "-21084.399999999994" at bounding box center [354, 217] width 58 height 8
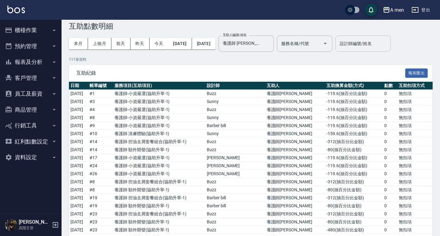
scroll to position [0, 0]
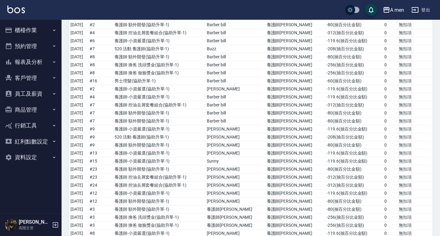
scroll to position [777, 0]
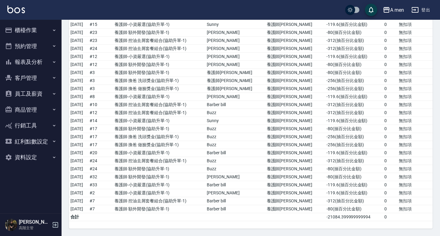
click at [221, 215] on td "-21084.399999999994" at bounding box center [354, 217] width 58 height 8
click at [221, 165] on td "-80 ( 抽百分比金額 )" at bounding box center [354, 169] width 58 height 8
click at [183, 80] on td "養護師 換爸 洗頭獎金 ( 協助升單-1 )" at bounding box center [159, 81] width 92 height 8
click at [221, 150] on td "0" at bounding box center [390, 153] width 14 height 8
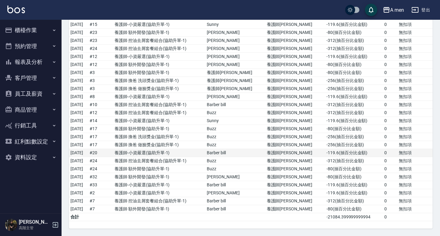
drag, startPoint x: 442, startPoint y: 127, endPoint x: 429, endPoint y: 155, distance: 30.4
click at [221, 155] on td "無扣項" at bounding box center [415, 153] width 35 height 8
drag, startPoint x: 443, startPoint y: 188, endPoint x: 425, endPoint y: 164, distance: 30.1
click at [221, 165] on td "無扣項" at bounding box center [415, 169] width 35 height 8
click at [221, 199] on td "-312 ( 抽百分比金額 )" at bounding box center [354, 201] width 58 height 8
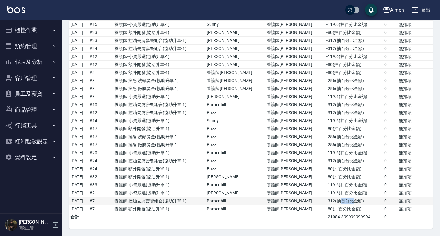
click at [221, 199] on td "-312 ( 抽百分比金額 )" at bounding box center [354, 201] width 58 height 8
click at [221, 204] on td "養護師小蔡" at bounding box center [295, 201] width 60 height 8
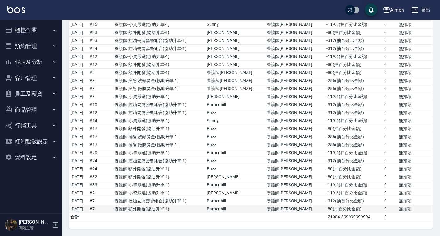
click at [113, 209] on td "# 7" at bounding box center [100, 209] width 25 height 8
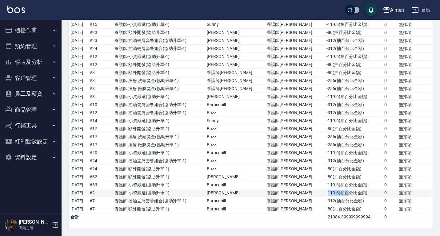
drag, startPoint x: 313, startPoint y: 193, endPoint x: 332, endPoint y: 195, distance: 18.9
click at [221, 195] on td "-119.6 ( 抽百分比金額 )" at bounding box center [354, 193] width 58 height 8
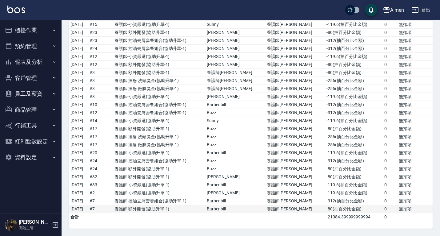
click at [197, 206] on td "養護師 額外開發 ( 協助升單-1 )" at bounding box center [159, 209] width 92 height 8
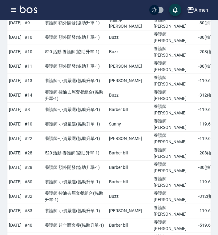
scroll to position [818, 0]
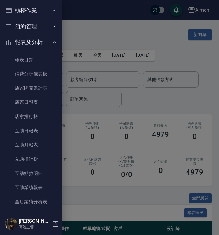
click at [39, 57] on link "報表目錄" at bounding box center [30, 60] width 57 height 14
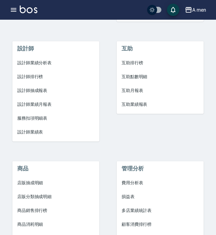
scroll to position [235, 0]
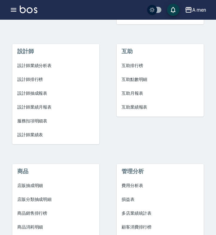
click at [145, 77] on span "互助點數明細" at bounding box center [159, 79] width 77 height 6
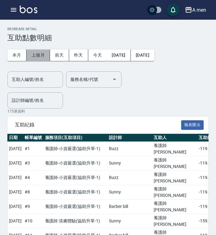
click at [41, 52] on button "上個月" at bounding box center [37, 55] width 23 height 11
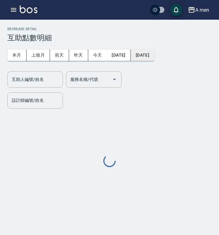
click at [153, 52] on button "2025/07/31" at bounding box center [142, 55] width 23 height 11
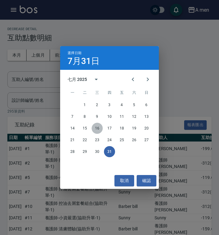
click at [97, 127] on button "16" at bounding box center [96, 128] width 11 height 11
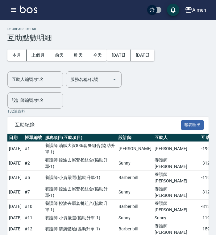
click at [36, 102] on input "設計師編號/姓名" at bounding box center [35, 100] width 50 height 11
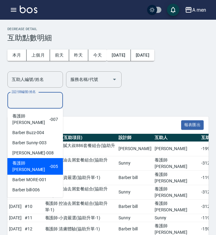
click at [34, 160] on span "養護師 [PERSON_NAME]" at bounding box center [30, 166] width 37 height 13
type input "養護師 小蔡-005"
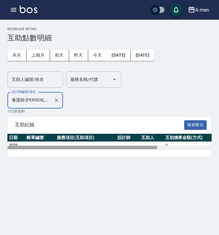
drag, startPoint x: 149, startPoint y: 146, endPoint x: 130, endPoint y: 150, distance: 18.9
click at [130, 150] on div "日期 帳單編號 服務項目(互助項目) 設計師 互助人 互助換算金額(方式) 點數 互助扣項方式 合計 0 0" at bounding box center [109, 145] width 204 height 23
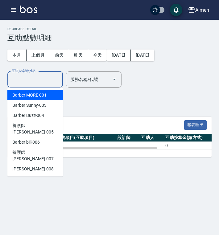
click at [58, 85] on input "互助人編號/姓名" at bounding box center [35, 79] width 50 height 11
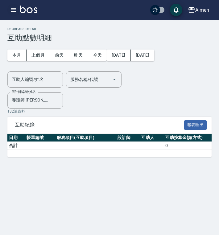
click at [13, 7] on icon "button" at bounding box center [13, 9] width 7 height 7
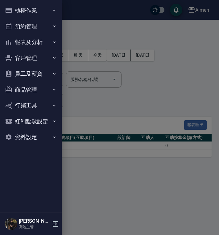
click at [48, 44] on button "報表及分析" at bounding box center [30, 42] width 57 height 16
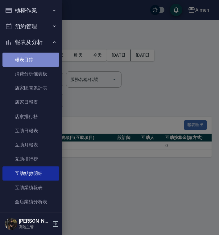
click at [42, 58] on link "報表目錄" at bounding box center [30, 60] width 57 height 14
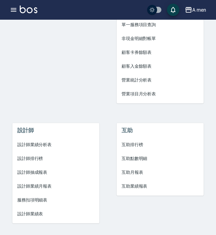
scroll to position [167, 0]
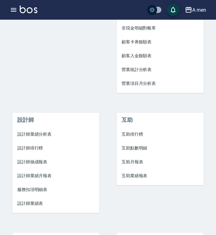
click at [136, 176] on span "互助業績報表" at bounding box center [159, 176] width 77 height 6
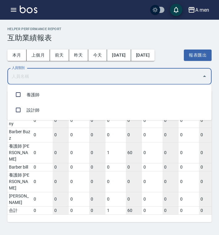
click at [67, 73] on input "人員類別" at bounding box center [104, 76] width 189 height 11
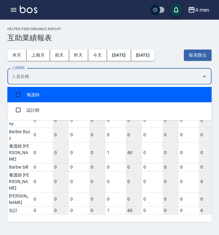
click at [60, 98] on li "養護師" at bounding box center [109, 94] width 204 height 15
checkbox input "true"
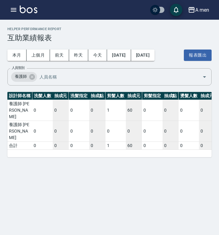
click at [75, 148] on div "Helper Performance Report 互助業績報表 本月 上個月 前天 昨天 今天 2025/08/01 2025/08/16 報表匯出 人員類…" at bounding box center [109, 92] width 219 height 145
click at [11, 10] on icon "button" at bounding box center [13, 9] width 7 height 7
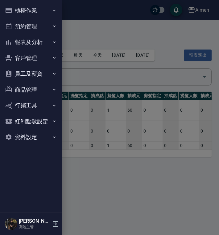
click at [29, 42] on button "報表及分析" at bounding box center [30, 42] width 57 height 16
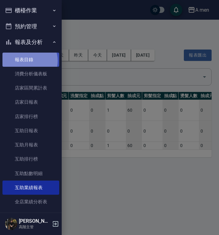
click at [28, 61] on link "報表目錄" at bounding box center [30, 60] width 57 height 14
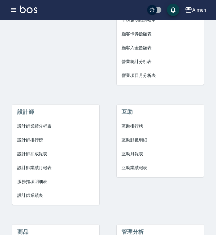
scroll to position [172, 0]
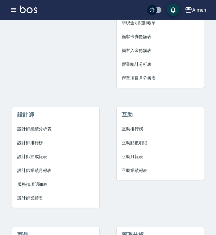
click at [142, 144] on span "互助點數明細" at bounding box center [159, 143] width 77 height 6
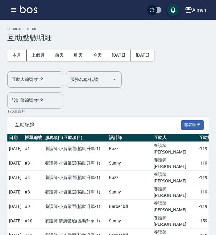
click at [30, 96] on input "設計師編號/姓名" at bounding box center [35, 100] width 50 height 11
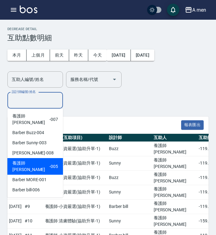
click at [30, 160] on span "養護師 [PERSON_NAME]" at bounding box center [30, 166] width 37 height 13
type input "養護師 小蔡-005"
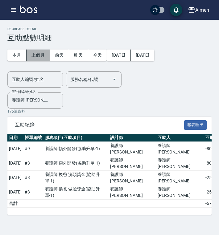
click at [37, 56] on button "上個月" at bounding box center [37, 55] width 23 height 11
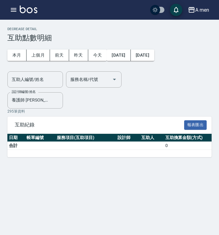
click at [85, 99] on div "本月 上個月 前天 昨天 今天 2025/07/01 2025/07/31 互助人編號/姓名 互助人編號/姓名 服務名稱/代號 服務名稱/代號 設計師編號/姓…" at bounding box center [109, 75] width 204 height 67
click at [56, 100] on icon "Clear" at bounding box center [56, 100] width 6 height 6
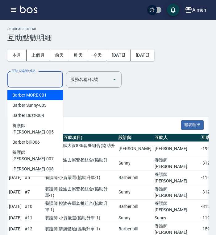
click at [44, 77] on input "互助人編號/姓名" at bounding box center [35, 79] width 50 height 11
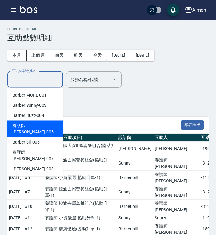
click at [42, 122] on div "養護師 小蔡 -005" at bounding box center [34, 129] width 55 height 17
type input "養護師 小蔡-005"
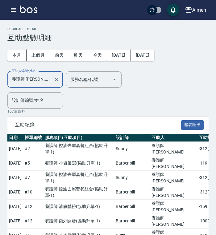
click at [142, 102] on div "本月 上個月 前天 昨天 今天 2025/07/01 2025/07/31 互助人編號/姓名 養護師 小蔡-005 互助人編號/姓名 服務名稱/代號 服務名稱…" at bounding box center [107, 75] width 201 height 67
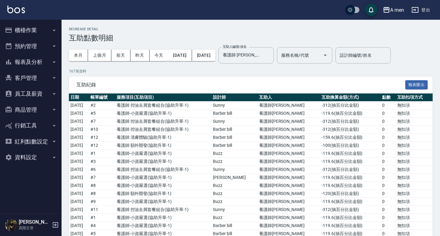
drag, startPoint x: 236, startPoint y: 54, endPoint x: 204, endPoint y: 67, distance: 33.8
click at [204, 67] on div "本月 上個月 前天 昨天 今天 2025/07/01 2025/07/31" at bounding box center [142, 55] width 147 height 26
click at [216, 56] on button "2025/07/31" at bounding box center [203, 55] width 23 height 11
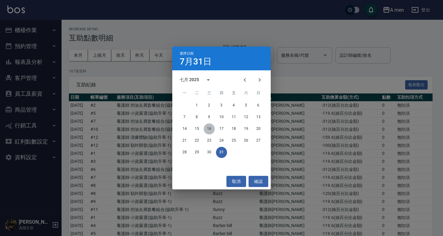
click at [209, 127] on button "16" at bounding box center [209, 128] width 11 height 11
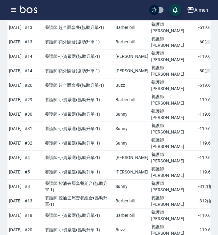
scroll to position [570, 0]
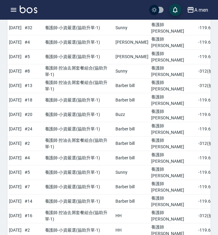
click at [184, 221] on div "日期 帳單編號 服務項目(互助項目) 設計師 互助人 互助換算金額(方式) 點數 互助扣項方式 2025/07/01 # 2 養護師 控油去屑套餐組合 ( 協…" at bounding box center [108, 154] width 203 height 1181
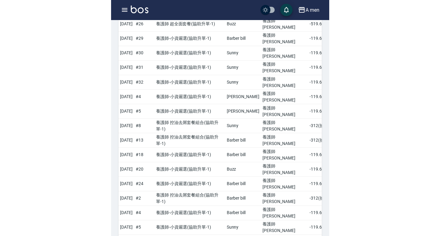
scroll to position [518, 0]
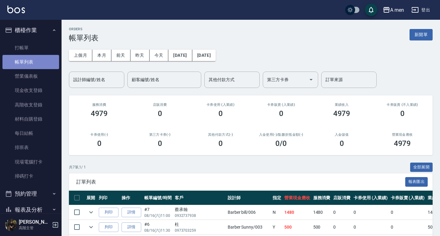
click at [31, 66] on link "帳單列表" at bounding box center [30, 62] width 57 height 14
click at [155, 56] on button "今天" at bounding box center [159, 55] width 19 height 11
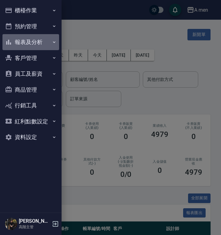
click at [28, 42] on button "報表及分析" at bounding box center [30, 42] width 57 height 16
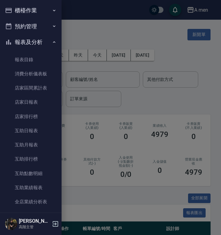
click at [42, 24] on button "預約管理" at bounding box center [30, 26] width 57 height 16
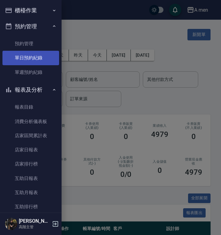
click at [27, 56] on link "單日預約紀錄" at bounding box center [30, 58] width 57 height 14
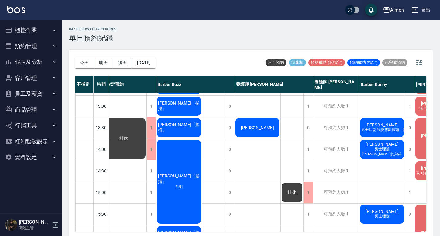
scroll to position [84, 63]
